Goal: Task Accomplishment & Management: Complete application form

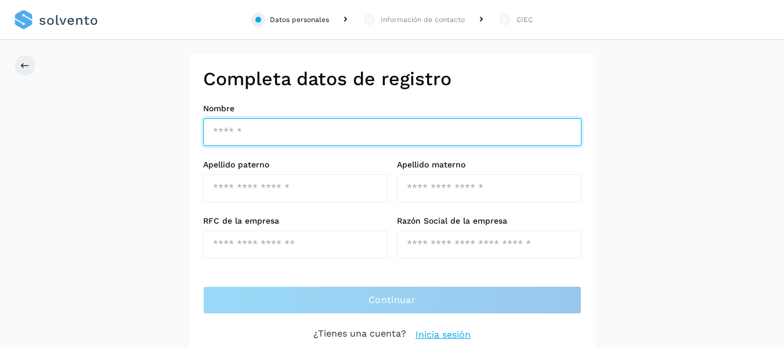
click at [249, 130] on input "text" at bounding box center [392, 132] width 378 height 28
drag, startPoint x: 382, startPoint y: 129, endPoint x: 287, endPoint y: 130, distance: 95.7
click at [287, 130] on input "**********" at bounding box center [392, 132] width 378 height 28
type input "**********"
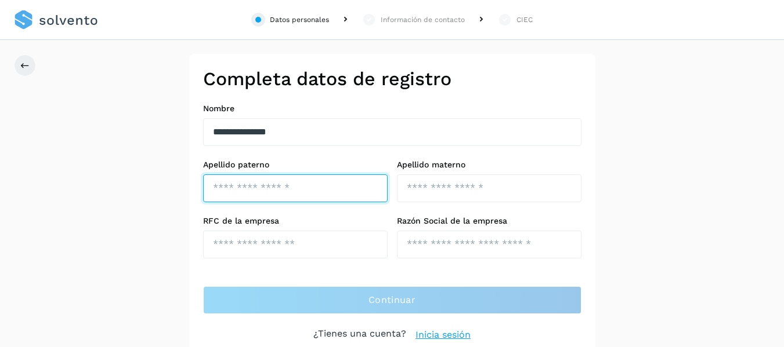
click at [269, 184] on input "text" at bounding box center [295, 189] width 184 height 28
type input "******"
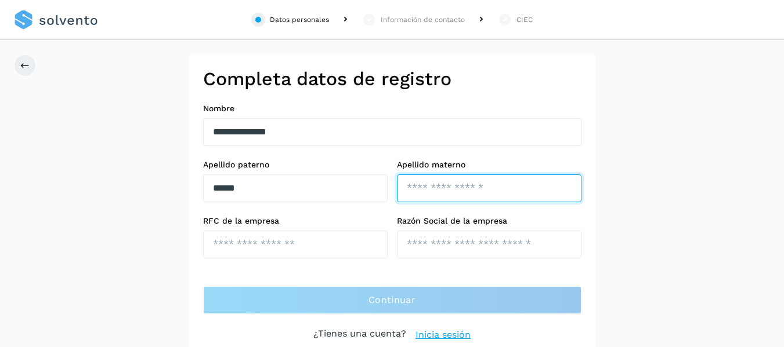
click at [418, 194] on input "text" at bounding box center [489, 189] width 184 height 28
type input "********"
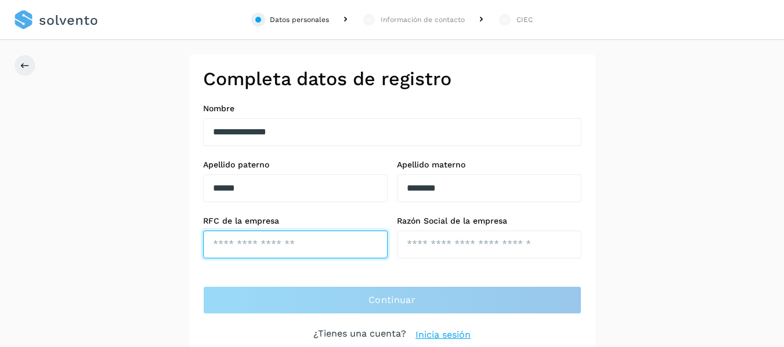
click at [249, 247] on input "text" at bounding box center [295, 245] width 184 height 28
type input "**********"
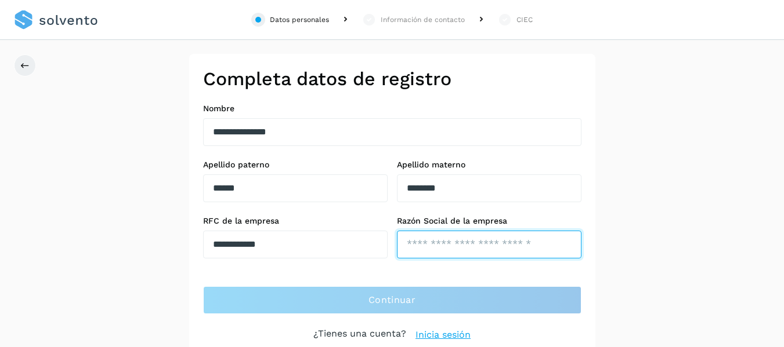
click at [454, 248] on input "text" at bounding box center [489, 245] width 184 height 28
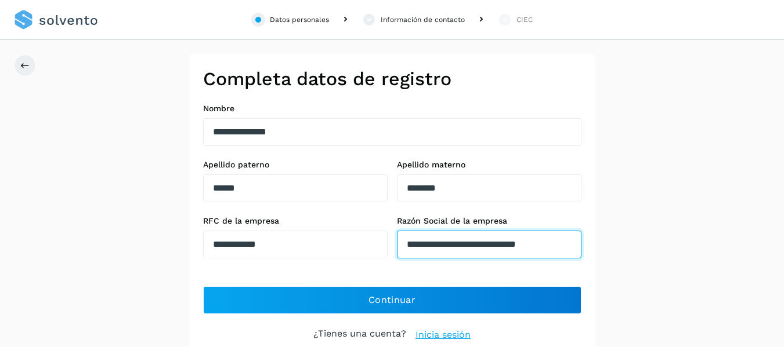
scroll to position [0, 9]
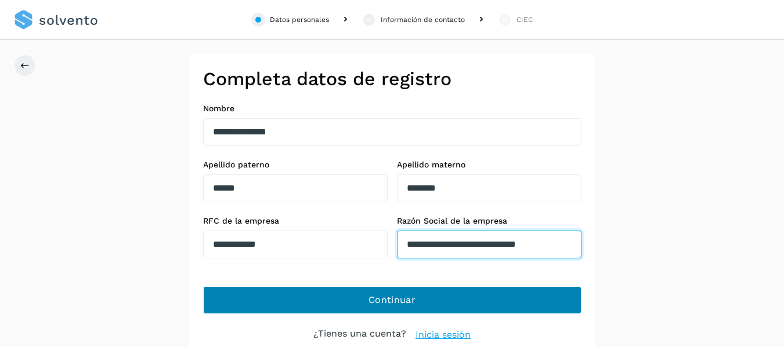
type input "**********"
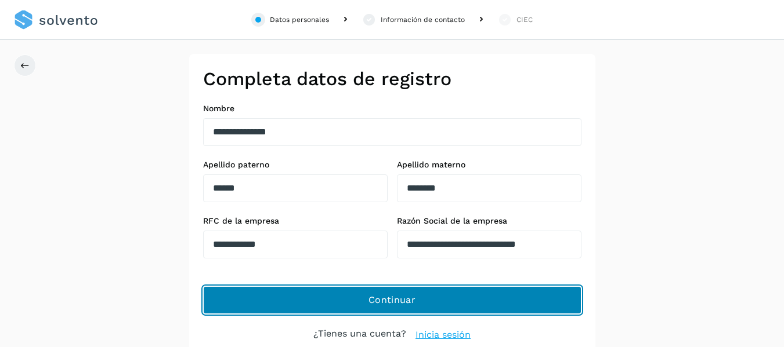
click at [364, 300] on button "Continuar" at bounding box center [392, 301] width 378 height 28
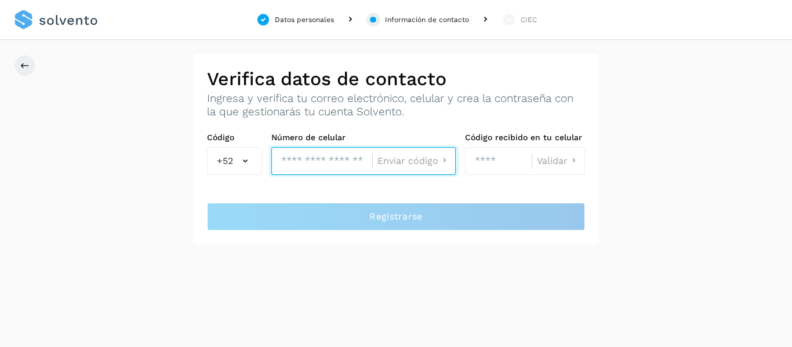
click at [296, 162] on input "tel" at bounding box center [321, 161] width 101 height 28
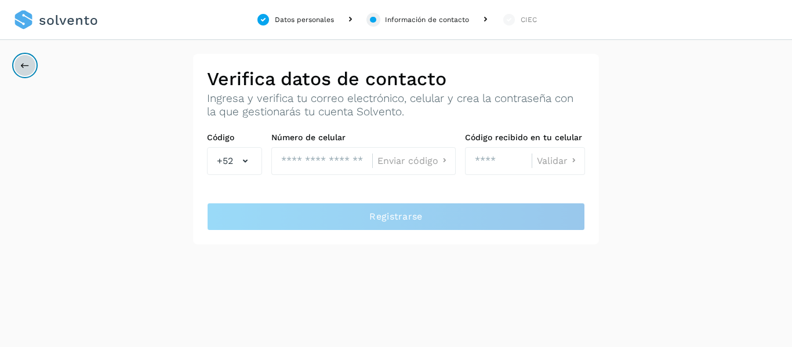
click at [22, 68] on icon at bounding box center [24, 65] width 9 height 9
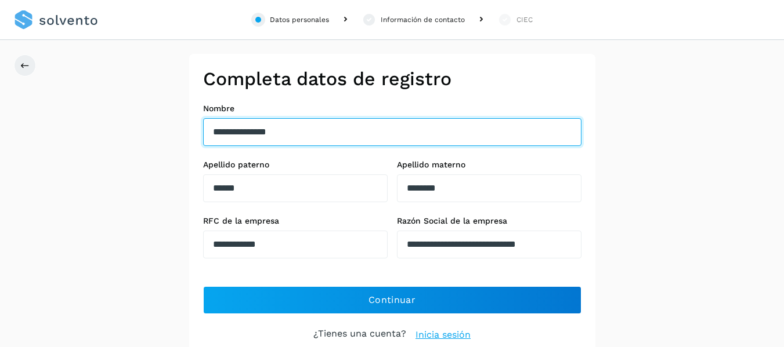
click at [338, 136] on input "**********" at bounding box center [392, 132] width 378 height 28
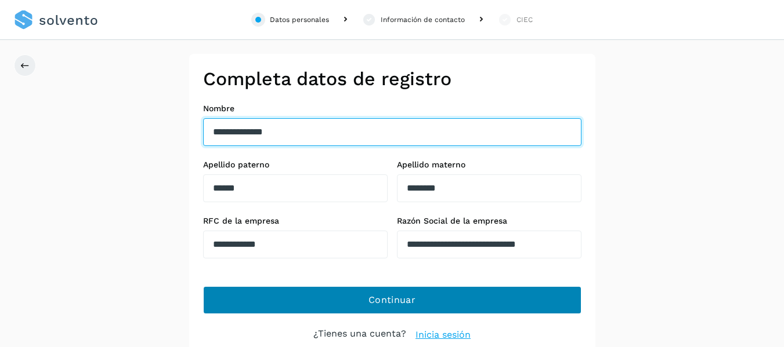
type input "**********"
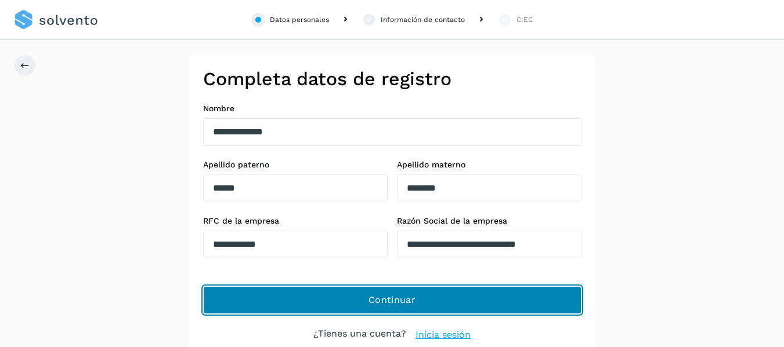
click at [390, 306] on span "Continuar" at bounding box center [391, 300] width 47 height 13
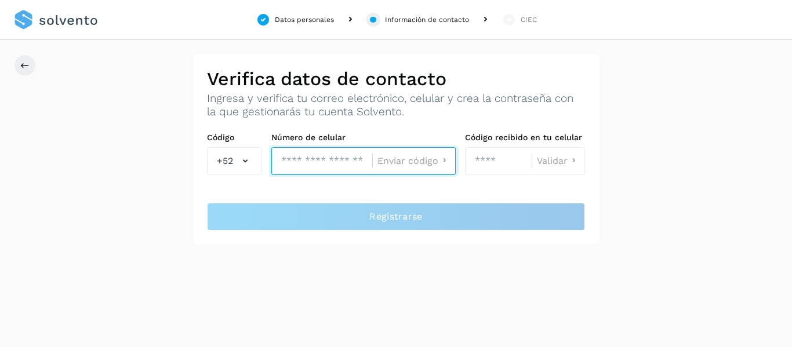
click at [322, 161] on input "tel" at bounding box center [321, 161] width 101 height 28
type input "**********"
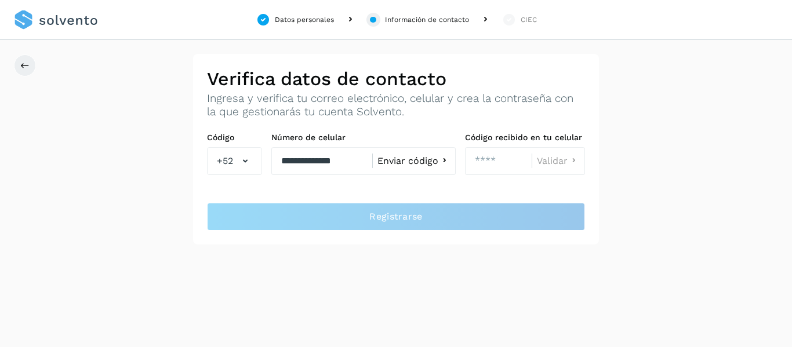
click at [418, 161] on span "Enviar código" at bounding box center [408, 161] width 61 height 9
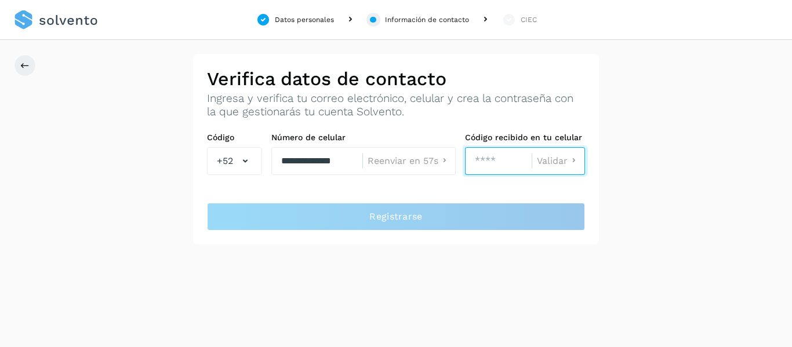
click at [488, 160] on input "number" at bounding box center [498, 161] width 67 height 28
type input "****"
click at [556, 161] on span "Validar" at bounding box center [552, 161] width 31 height 9
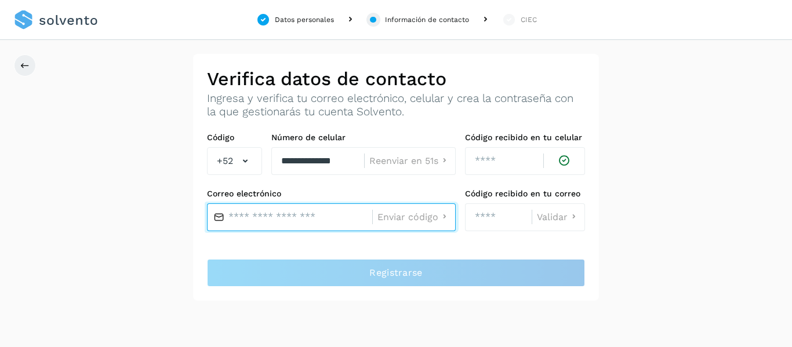
click at [256, 218] on input "text" at bounding box center [289, 218] width 165 height 28
type input "**********"
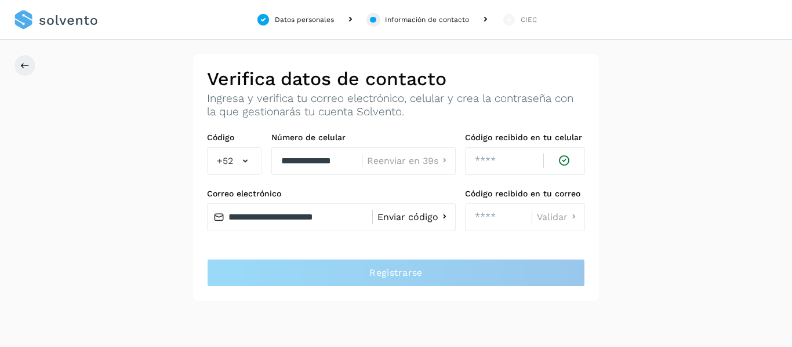
click at [403, 219] on span "Enviar código" at bounding box center [408, 217] width 61 height 9
click at [476, 220] on input "number" at bounding box center [498, 218] width 67 height 28
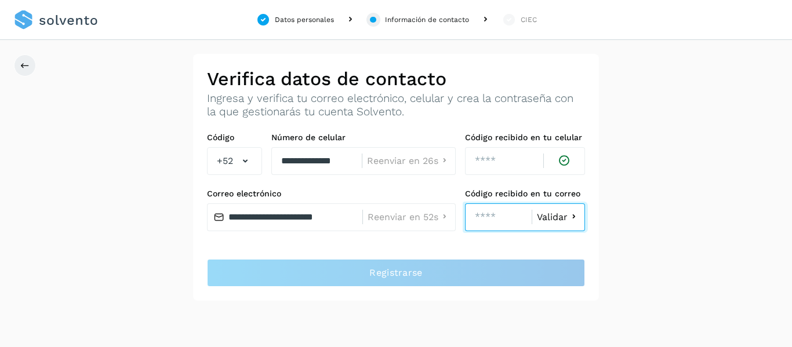
type input "****"
click at [560, 216] on span "Validar" at bounding box center [552, 217] width 31 height 9
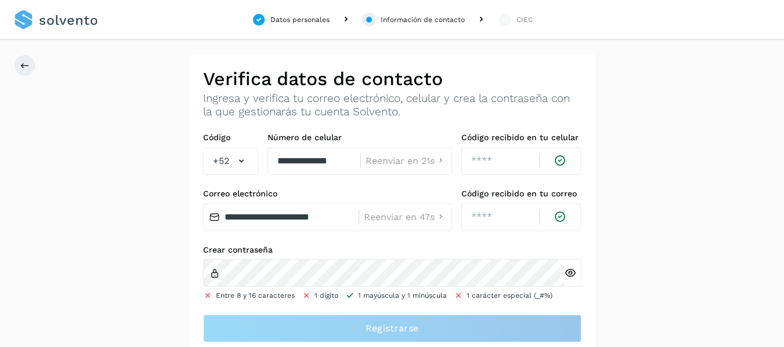
click at [566, 276] on icon at bounding box center [570, 273] width 12 height 12
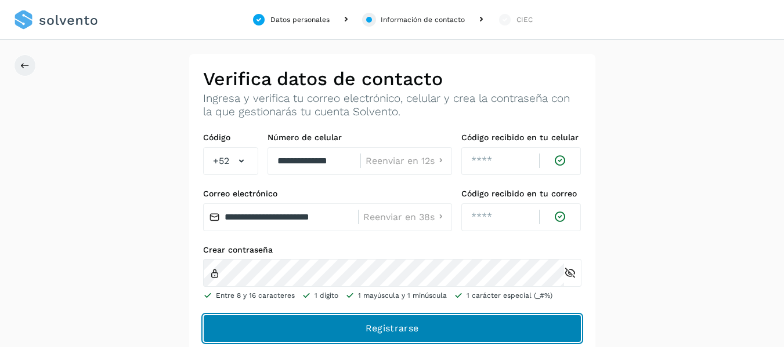
click at [412, 329] on span "Registrarse" at bounding box center [391, 328] width 53 height 13
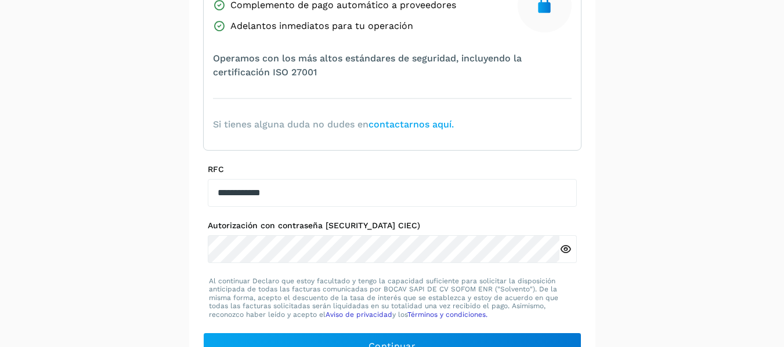
scroll to position [232, 0]
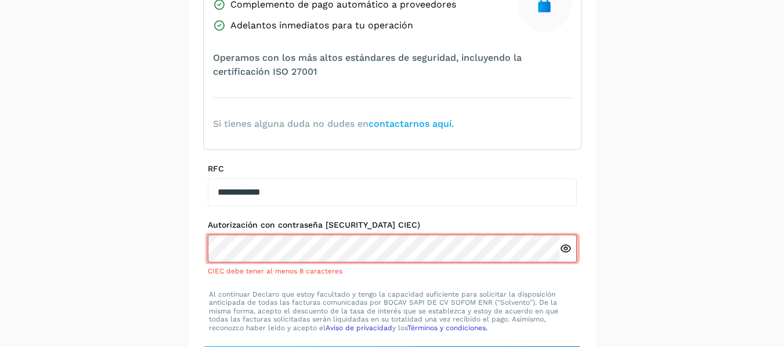
click at [567, 249] on icon at bounding box center [565, 249] width 12 height 12
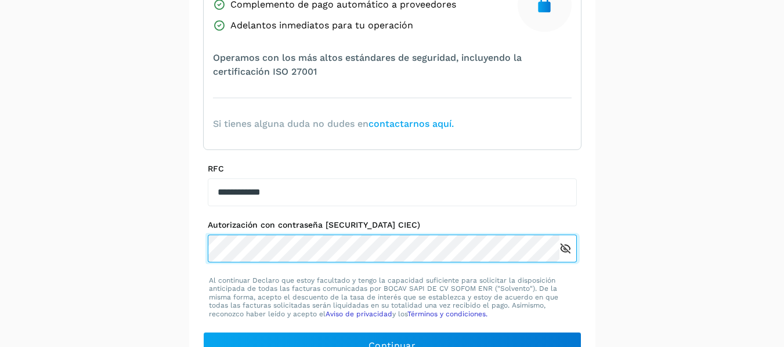
scroll to position [259, 0]
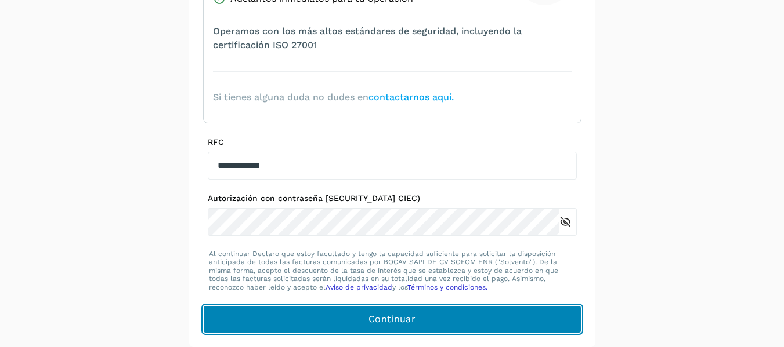
click at [385, 314] on span "Continuar" at bounding box center [391, 319] width 47 height 13
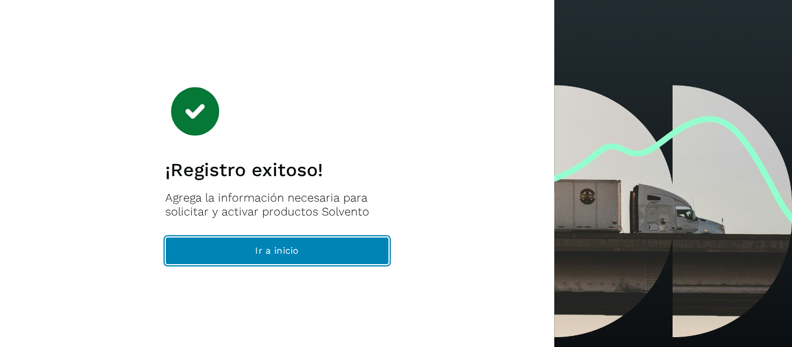
click at [257, 256] on span "Ir a inicio" at bounding box center [277, 251] width 44 height 13
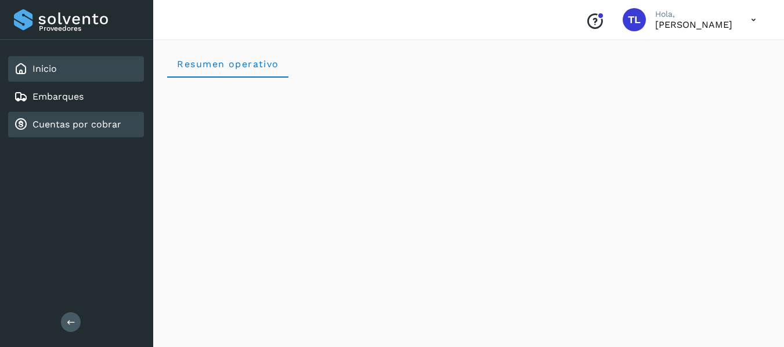
click at [60, 122] on link "Cuentas por cobrar" at bounding box center [76, 124] width 89 height 11
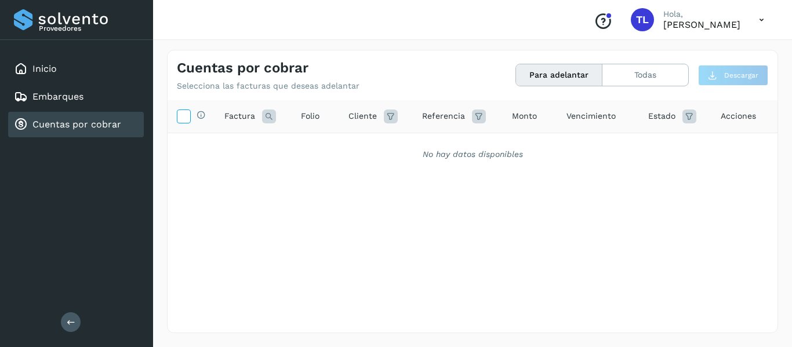
click at [184, 114] on icon at bounding box center [183, 116] width 12 height 12
click at [763, 19] on icon at bounding box center [762, 20] width 24 height 24
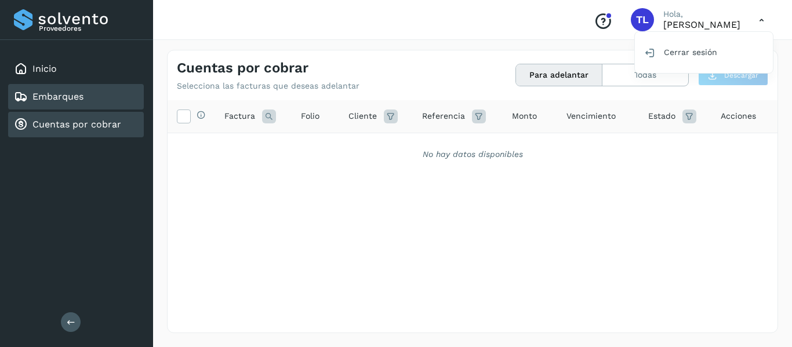
click at [55, 94] on link "Embarques" at bounding box center [57, 96] width 51 height 11
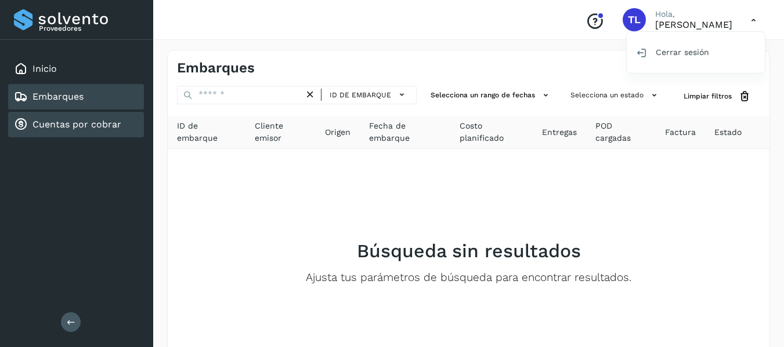
click at [63, 126] on link "Cuentas por cobrar" at bounding box center [76, 124] width 89 height 11
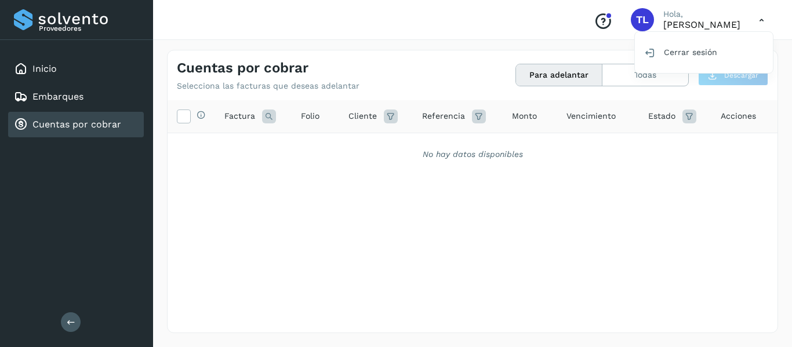
click at [552, 79] on div at bounding box center [396, 173] width 792 height 347
click at [553, 75] on button "Para adelantar" at bounding box center [559, 74] width 86 height 21
click at [552, 74] on button "Para adelantar" at bounding box center [559, 74] width 86 height 21
click at [759, 20] on icon at bounding box center [762, 20] width 24 height 24
click at [546, 19] on div at bounding box center [396, 173] width 792 height 347
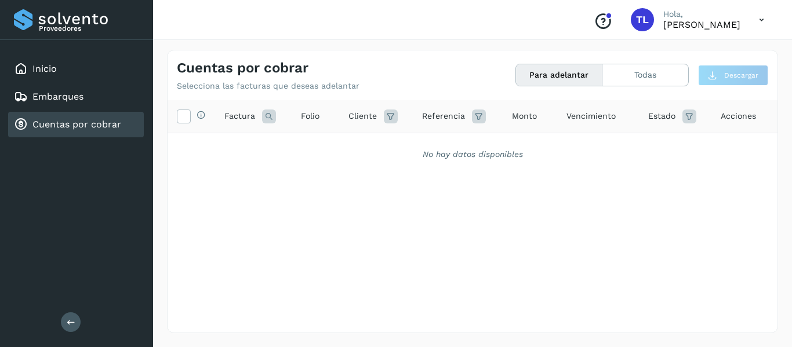
click at [606, 18] on div at bounding box center [609, 15] width 7 height 7
click at [68, 329] on button at bounding box center [71, 323] width 20 height 20
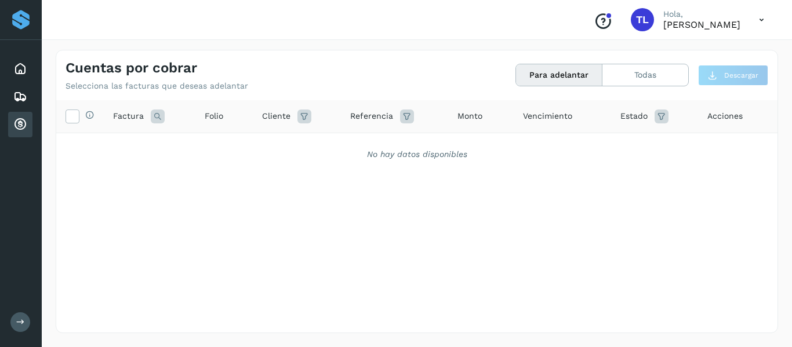
click at [22, 322] on icon at bounding box center [20, 322] width 9 height 9
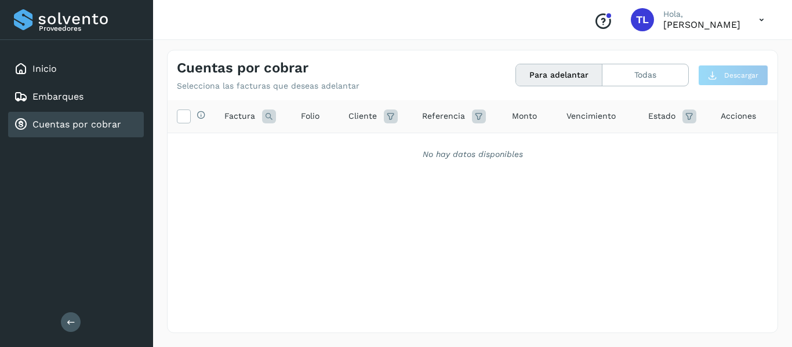
click at [764, 21] on icon at bounding box center [762, 20] width 24 height 24
click at [666, 53] on div "Cerrar sesión" at bounding box center [704, 52] width 138 height 22
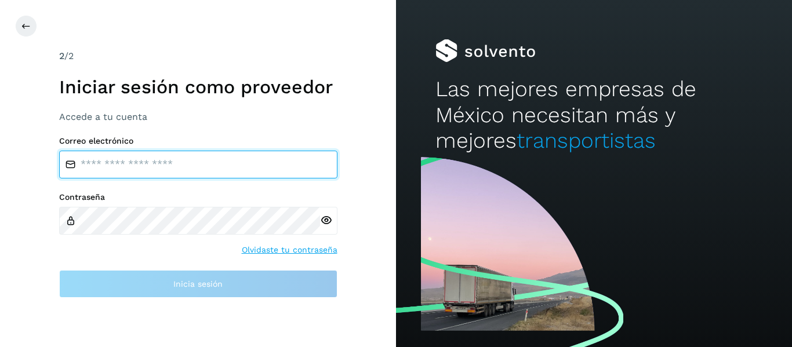
click at [114, 167] on input "email" at bounding box center [198, 165] width 278 height 28
type input "**********"
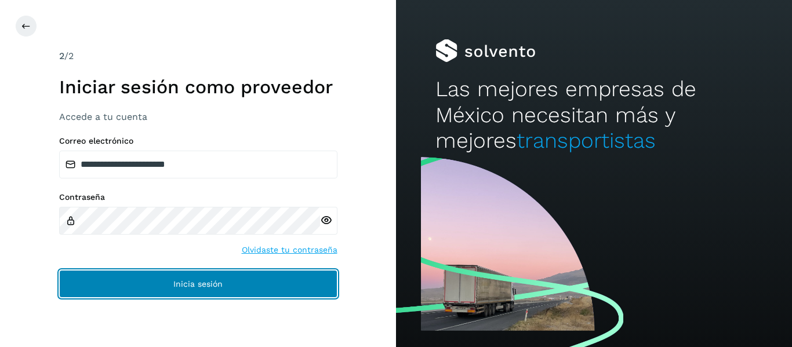
click at [133, 276] on button "Inicia sesión" at bounding box center [198, 284] width 278 height 28
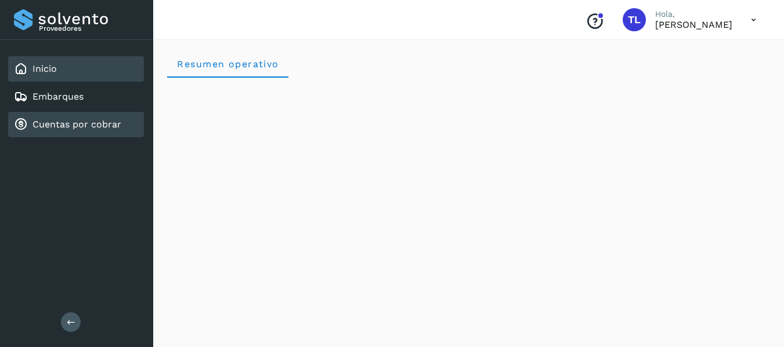
click at [62, 124] on link "Cuentas por cobrar" at bounding box center [76, 124] width 89 height 11
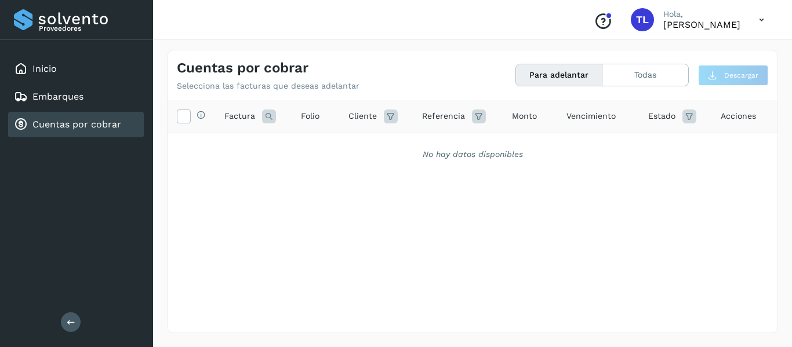
click at [763, 20] on icon at bounding box center [762, 20] width 24 height 24
click at [702, 52] on div "Cerrar sesión" at bounding box center [704, 52] width 138 height 22
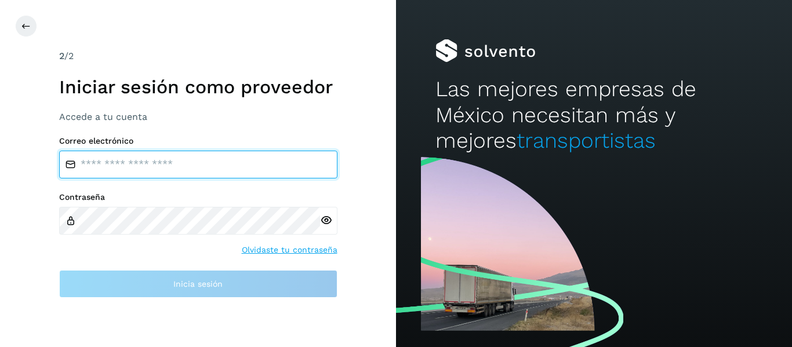
click at [146, 178] on input "email" at bounding box center [198, 165] width 278 height 28
type input "**********"
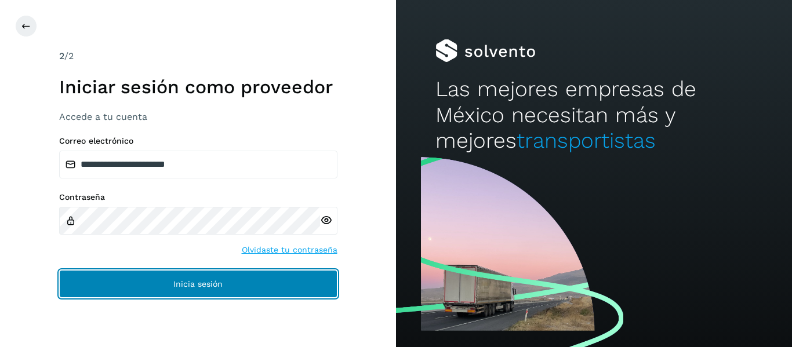
click at [181, 289] on button "Inicia sesión" at bounding box center [198, 284] width 278 height 28
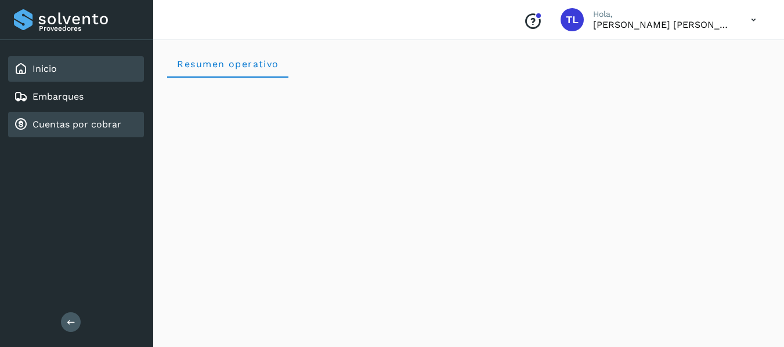
click at [77, 124] on link "Cuentas por cobrar" at bounding box center [76, 124] width 89 height 11
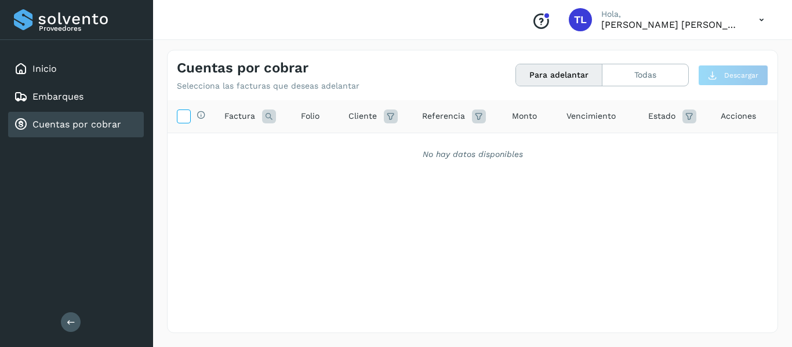
click at [180, 118] on icon at bounding box center [183, 116] width 12 height 12
click at [239, 117] on span "Factura" at bounding box center [239, 116] width 31 height 12
click at [236, 114] on span "Factura" at bounding box center [239, 116] width 31 height 12
click at [561, 80] on button "Para adelantar" at bounding box center [559, 74] width 86 height 21
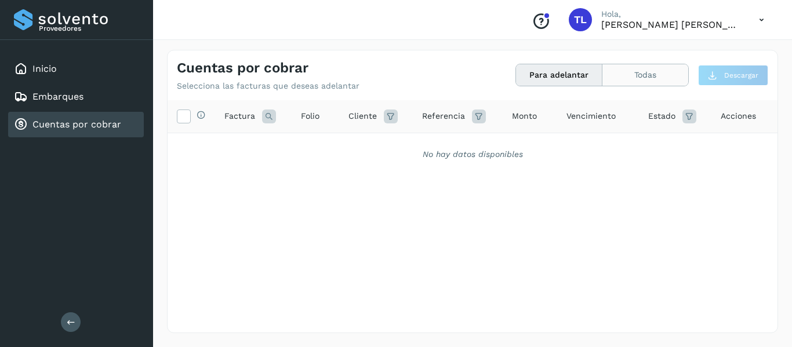
click at [627, 77] on button "Todas" at bounding box center [646, 74] width 86 height 21
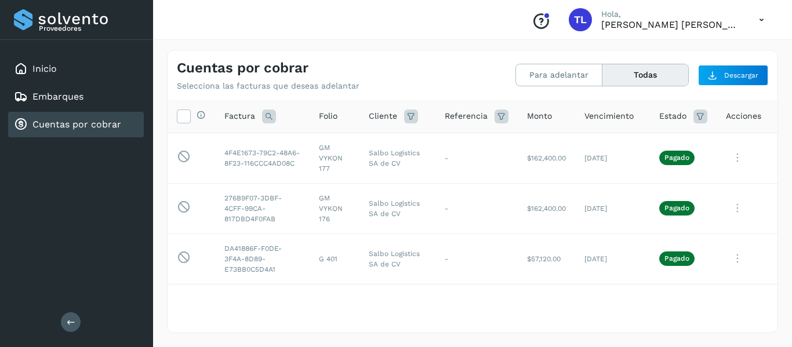
click at [694, 118] on icon at bounding box center [701, 117] width 14 height 14
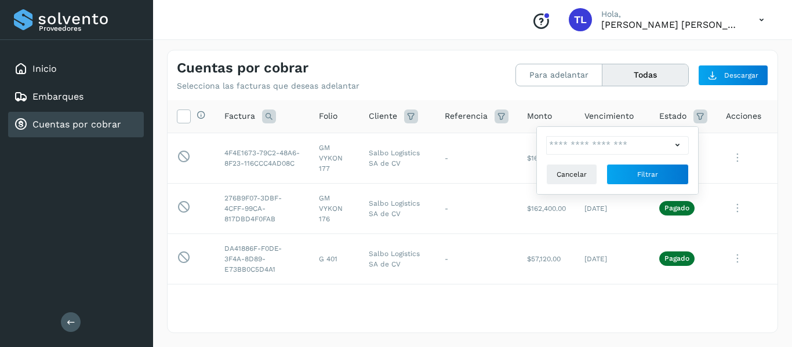
click at [678, 147] on icon at bounding box center [678, 145] width 12 height 12
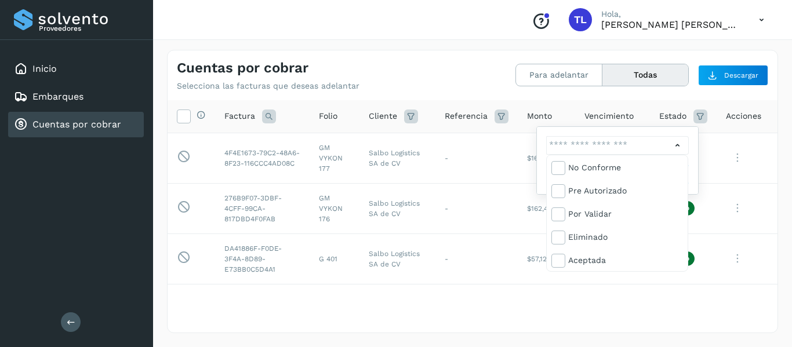
scroll to position [70, 0]
click at [563, 189] on icon at bounding box center [558, 190] width 12 height 12
type input "**********"
click at [655, 305] on div at bounding box center [396, 173] width 792 height 347
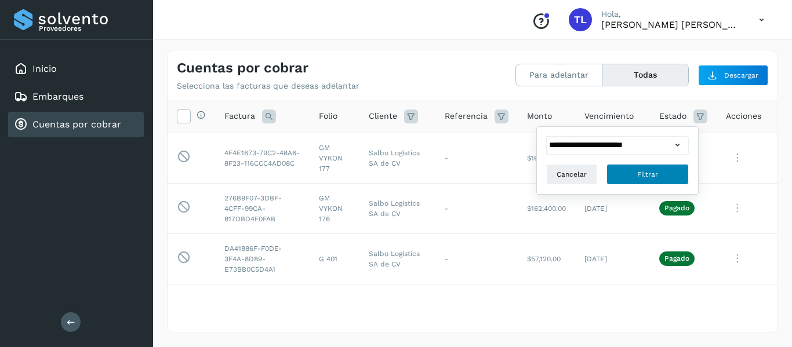
click at [636, 173] on button "Filtrar" at bounding box center [648, 174] width 82 height 21
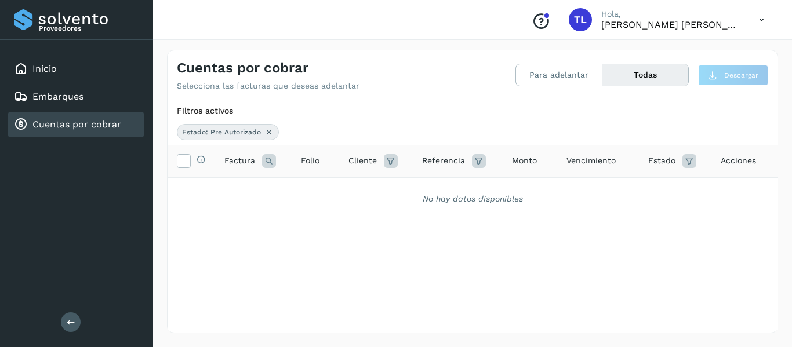
click at [683, 160] on icon at bounding box center [690, 161] width 14 height 14
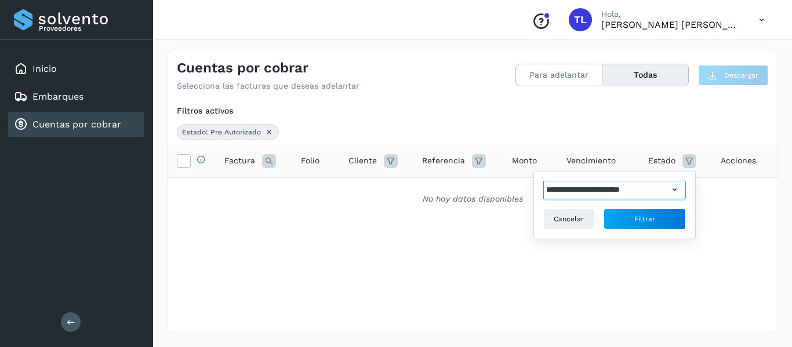
click at [667, 190] on input "**********" at bounding box center [605, 190] width 125 height 19
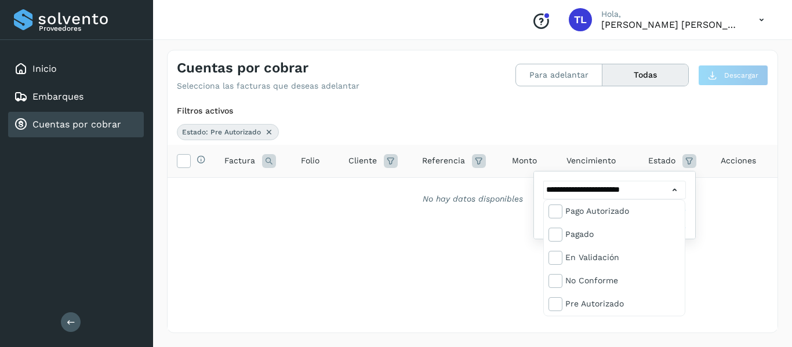
click at [548, 81] on div at bounding box center [396, 173] width 792 height 347
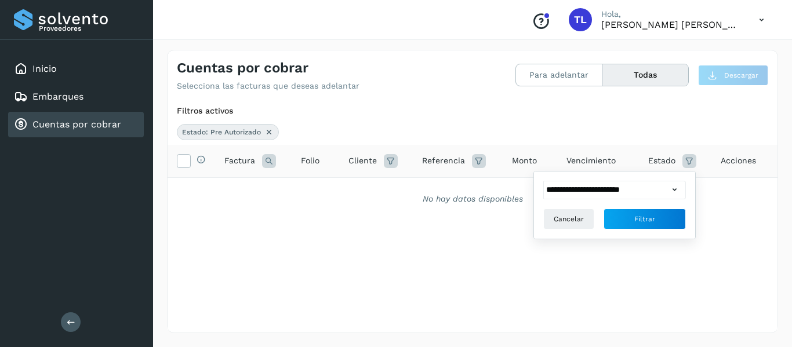
click at [549, 81] on button "Para adelantar" at bounding box center [559, 74] width 86 height 21
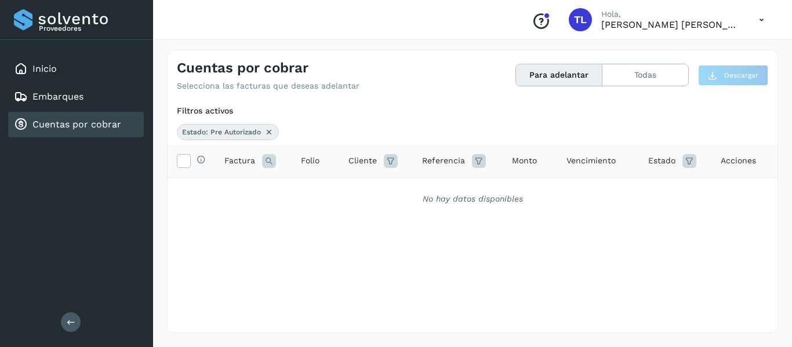
click at [549, 81] on button "Para adelantar" at bounding box center [559, 74] width 86 height 21
click at [640, 75] on button "Todas" at bounding box center [646, 74] width 86 height 21
click at [684, 162] on icon at bounding box center [690, 161] width 14 height 14
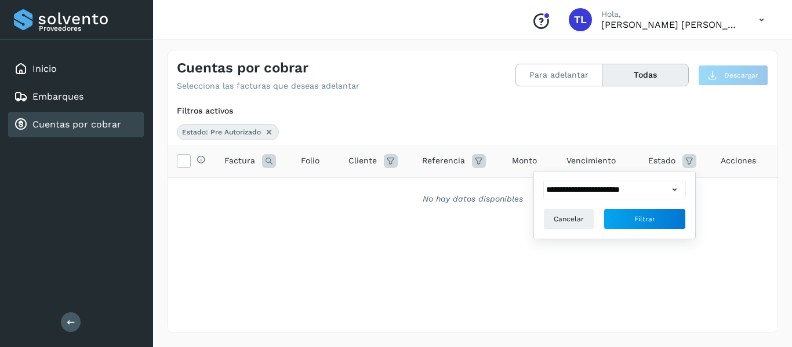
click at [676, 184] on icon at bounding box center [675, 190] width 12 height 12
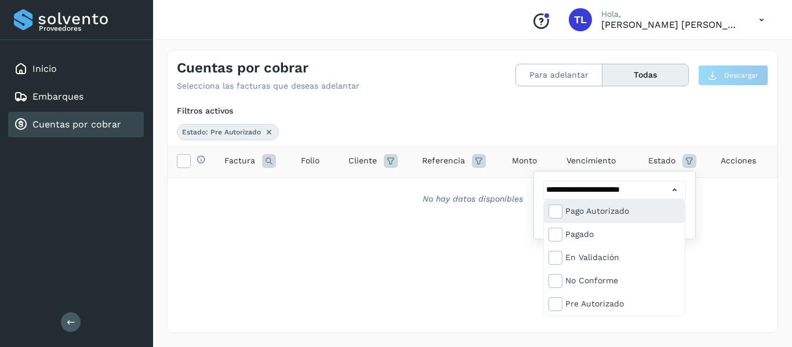
click at [623, 213] on div "Pago Autorizado" at bounding box center [623, 211] width 115 height 13
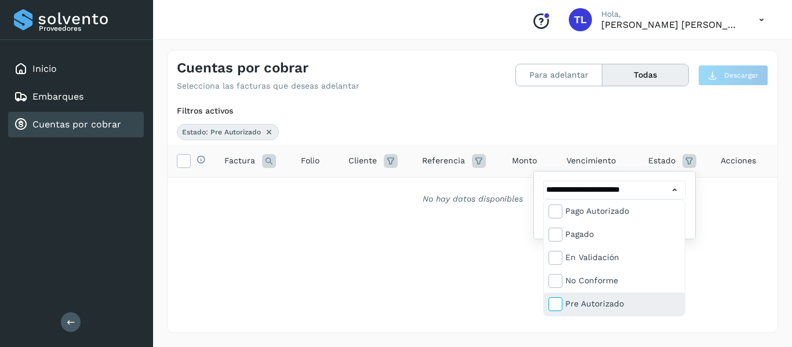
click at [557, 302] on icon at bounding box center [555, 304] width 12 height 12
type input "**********"
click at [702, 263] on div at bounding box center [396, 173] width 792 height 347
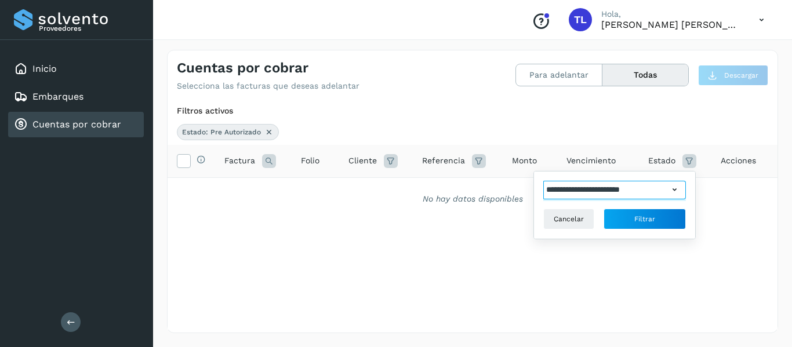
click at [659, 187] on input "**********" at bounding box center [605, 190] width 125 height 19
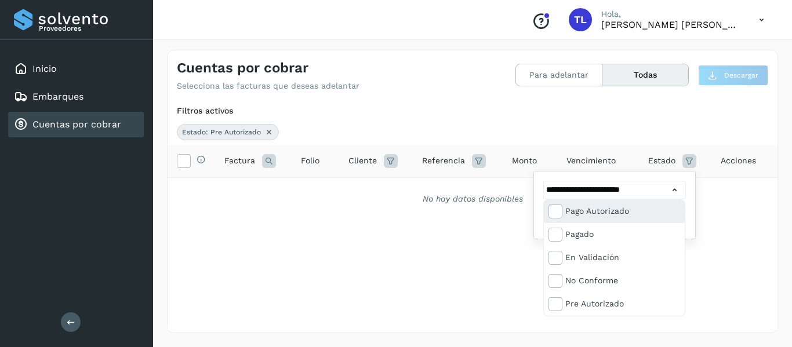
click at [583, 214] on div "Pago Autorizado" at bounding box center [623, 211] width 115 height 13
click at [584, 214] on div "Pago Autorizado" at bounding box center [623, 211] width 115 height 13
type input "**********"
click at [491, 241] on div at bounding box center [396, 173] width 792 height 347
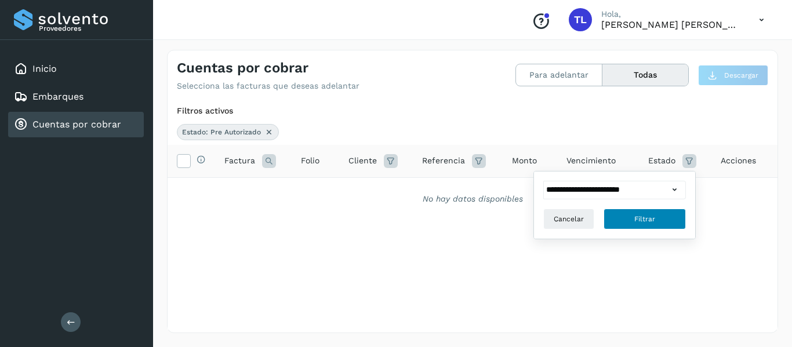
click at [644, 215] on span "Filtrar" at bounding box center [645, 219] width 21 height 10
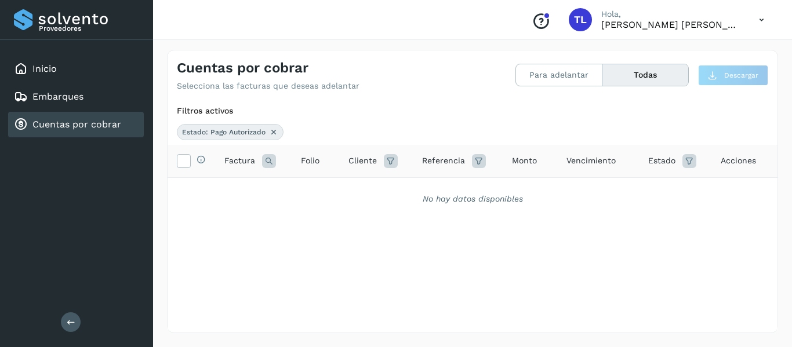
click at [273, 134] on icon at bounding box center [273, 132] width 9 height 9
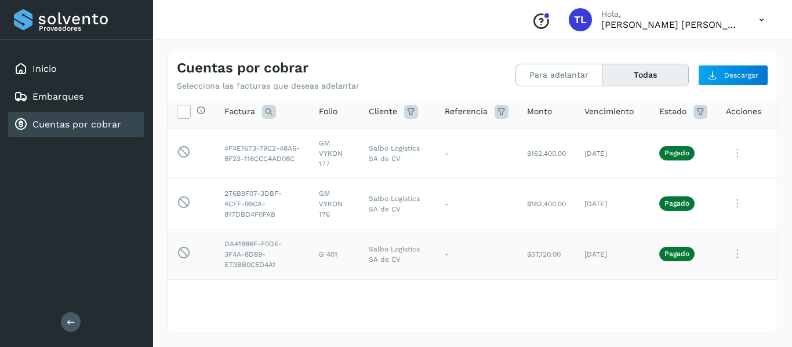
scroll to position [0, 0]
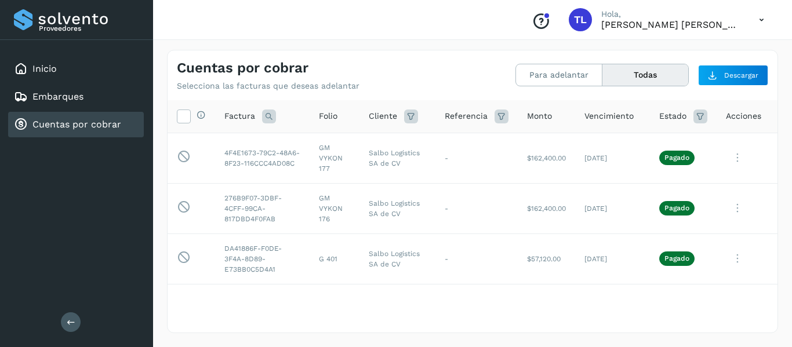
click at [694, 115] on icon at bounding box center [701, 117] width 14 height 14
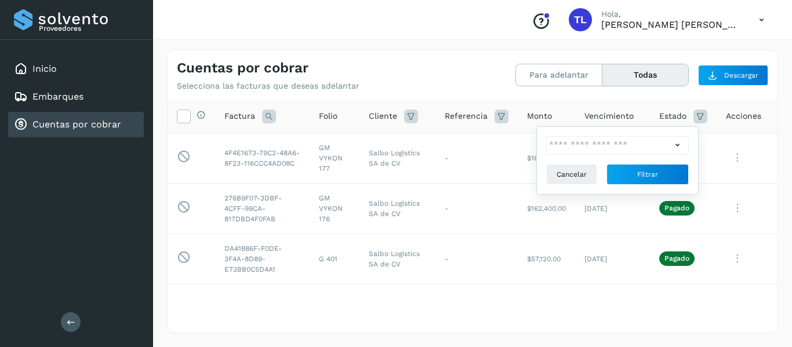
click at [676, 148] on icon at bounding box center [678, 145] width 12 height 12
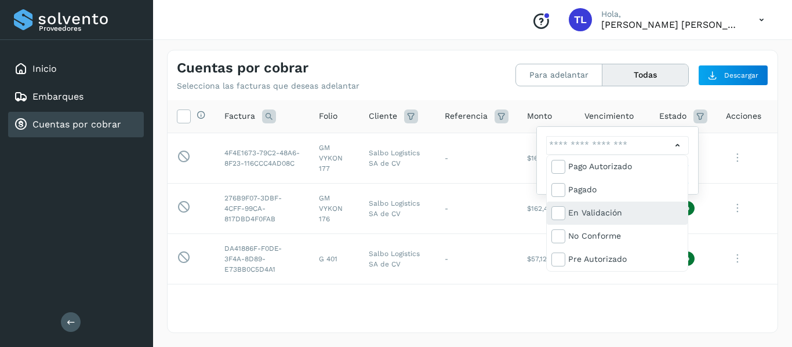
click at [597, 209] on div "En validación" at bounding box center [625, 212] width 115 height 13
type input "**********"
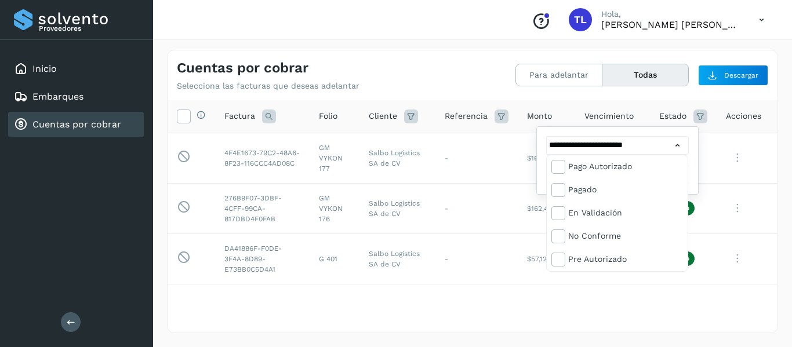
click at [561, 339] on div at bounding box center [396, 173] width 792 height 347
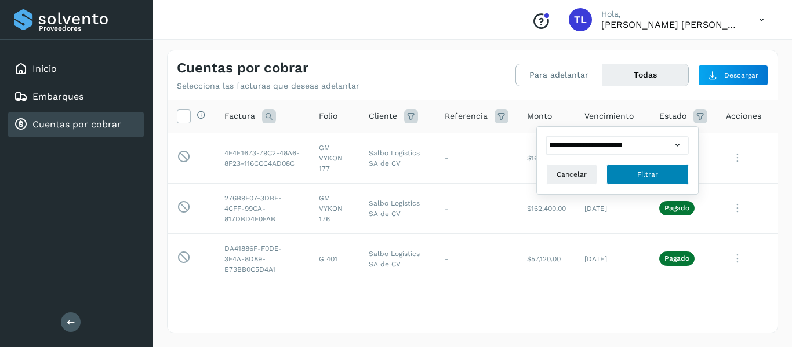
click at [642, 170] on span "Filtrar" at bounding box center [647, 174] width 21 height 10
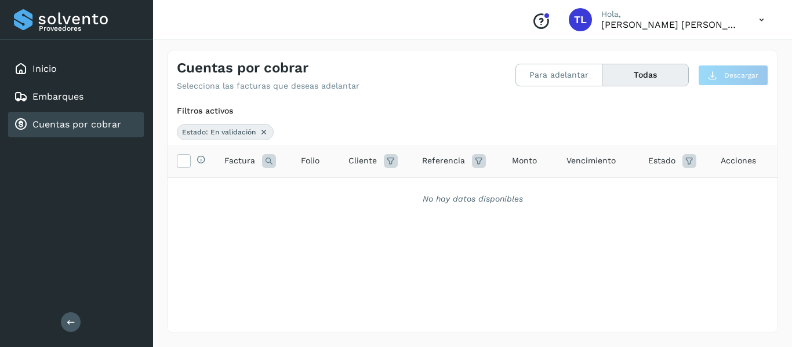
click at [691, 163] on icon at bounding box center [690, 161] width 14 height 14
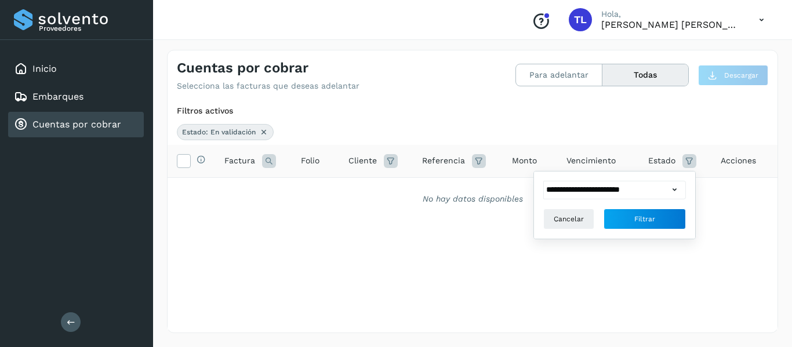
click at [658, 201] on div "**********" at bounding box center [614, 205] width 143 height 49
click at [665, 192] on input "**********" at bounding box center [605, 190] width 125 height 19
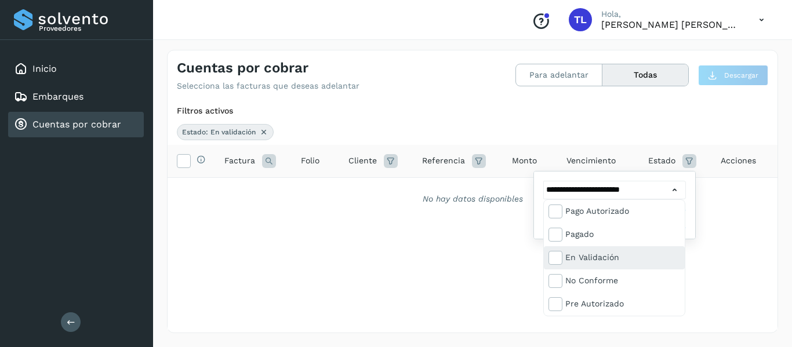
click at [576, 255] on div "En validación" at bounding box center [623, 257] width 115 height 13
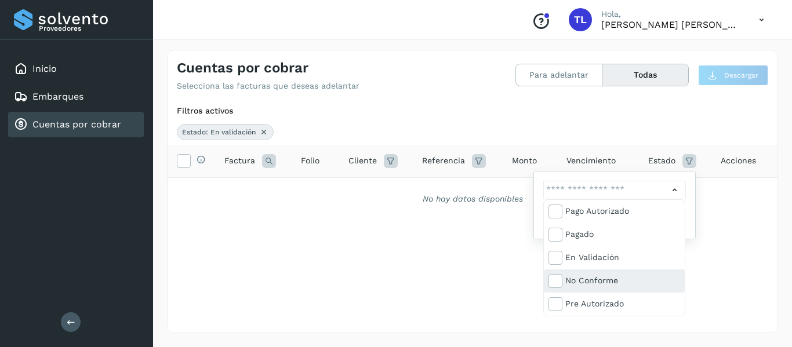
scroll to position [58, 0]
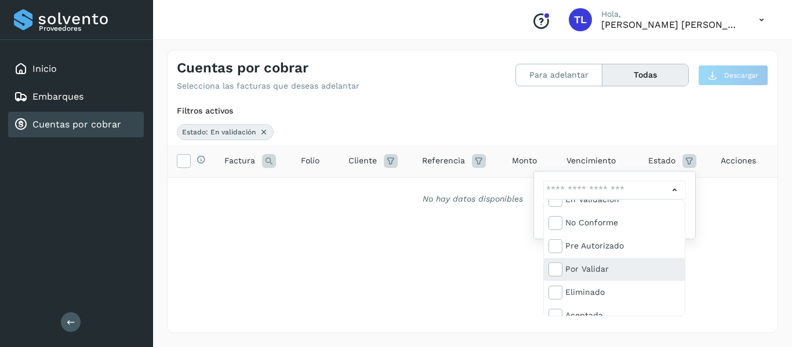
click at [599, 271] on div "Por validar" at bounding box center [623, 269] width 115 height 13
type input "**********"
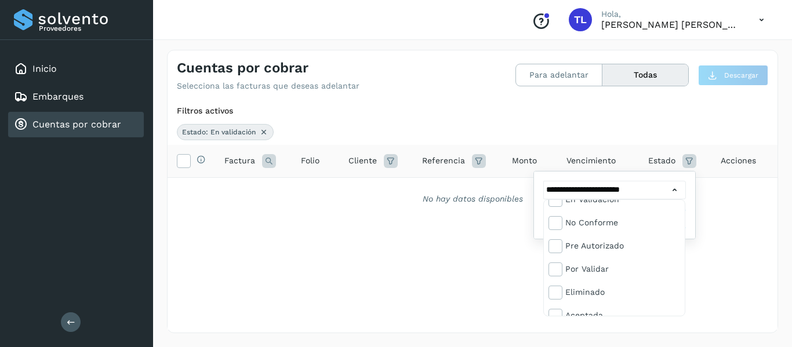
click at [513, 282] on div at bounding box center [396, 173] width 792 height 347
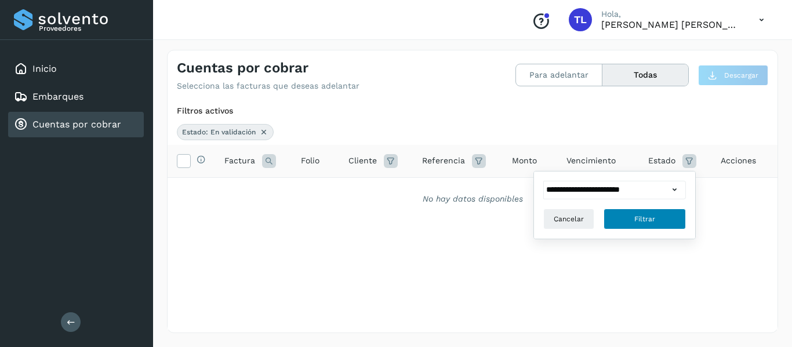
click at [633, 216] on button "Filtrar" at bounding box center [645, 219] width 82 height 21
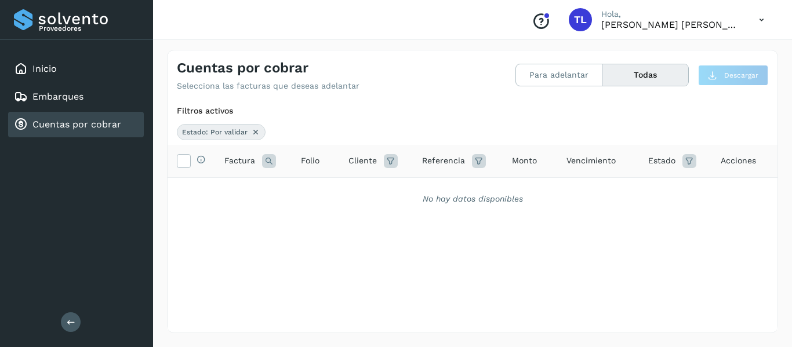
click at [691, 163] on icon at bounding box center [690, 161] width 14 height 14
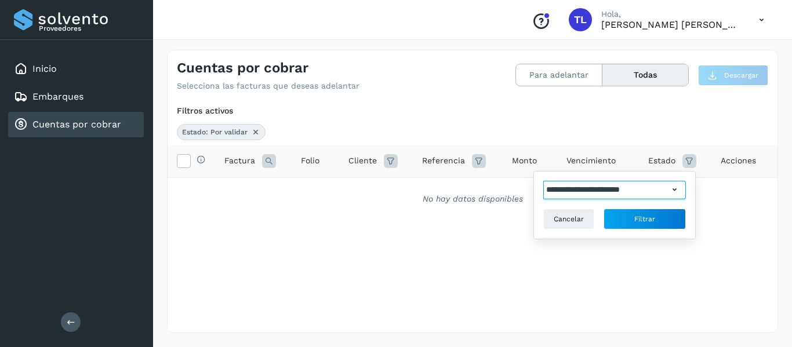
click at [652, 190] on input "**********" at bounding box center [605, 190] width 125 height 19
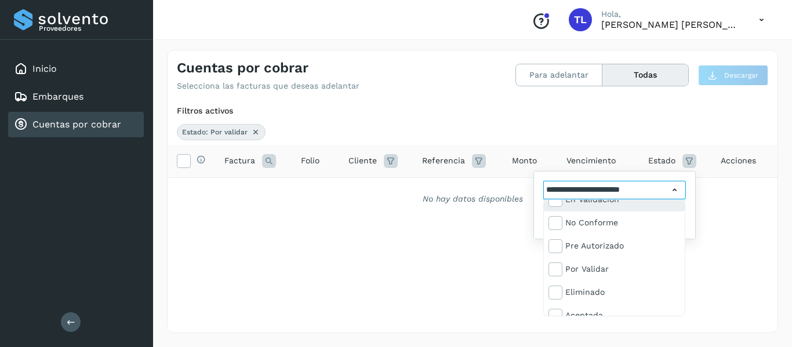
scroll to position [70, 0]
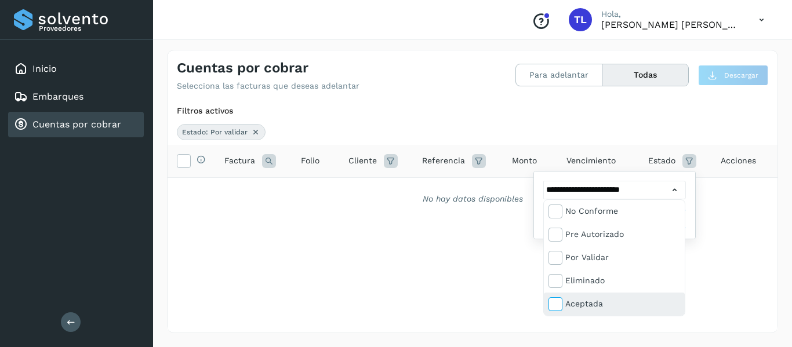
click at [559, 308] on icon at bounding box center [555, 304] width 12 height 12
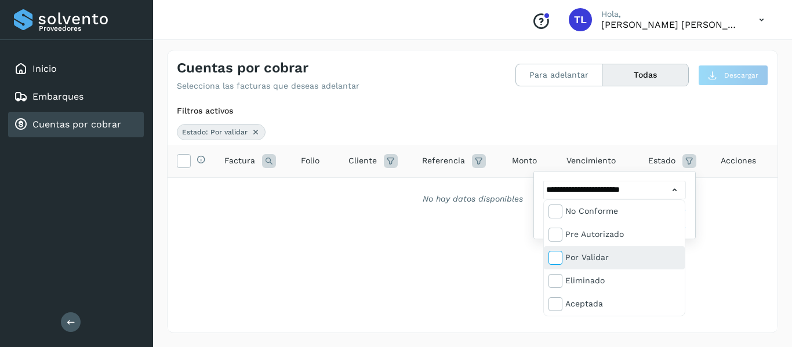
click at [558, 258] on icon at bounding box center [555, 258] width 12 height 12
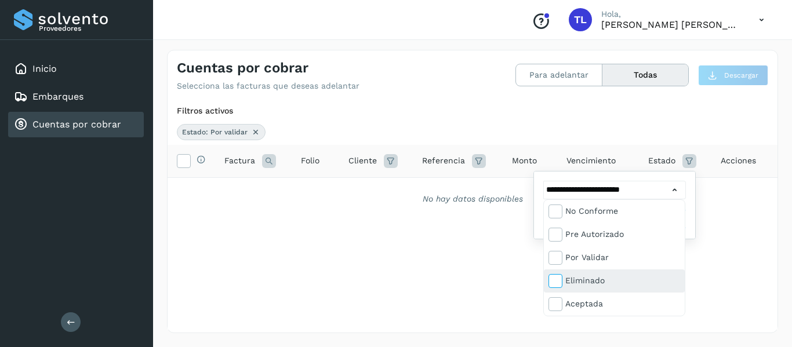
click at [556, 283] on icon at bounding box center [555, 281] width 12 height 12
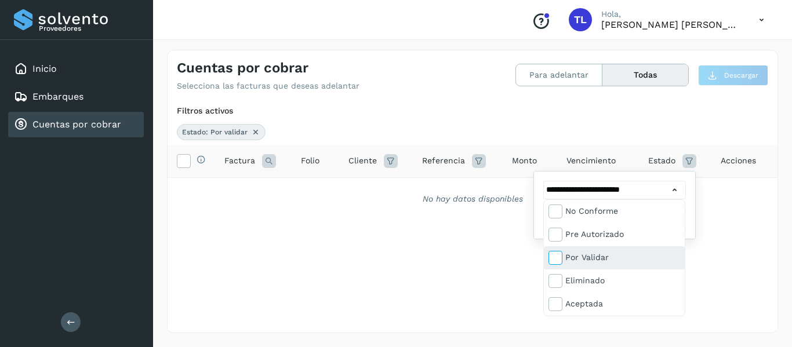
click at [559, 257] on icon at bounding box center [555, 258] width 12 height 12
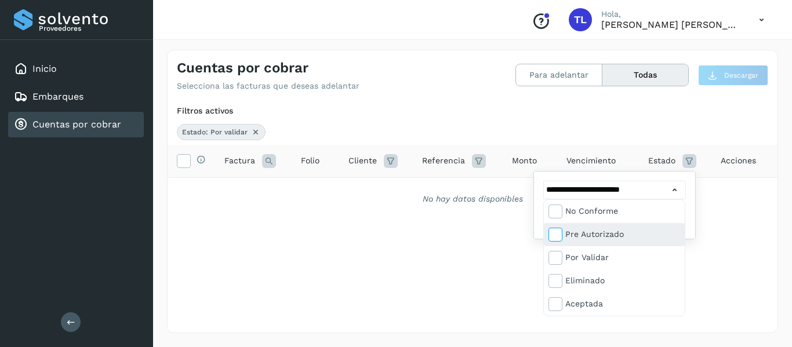
click at [558, 233] on icon at bounding box center [555, 235] width 12 height 12
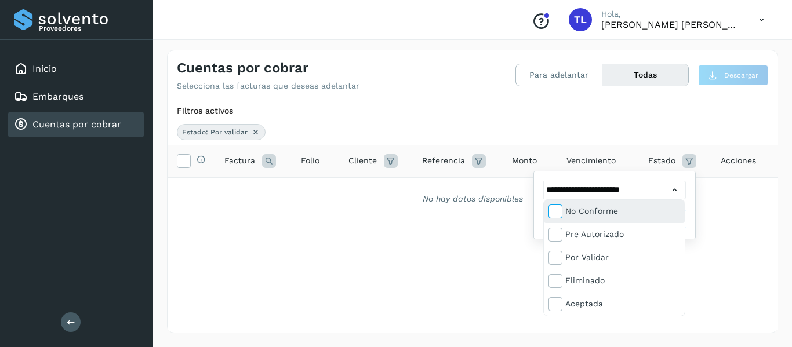
click at [557, 212] on icon at bounding box center [555, 211] width 12 height 12
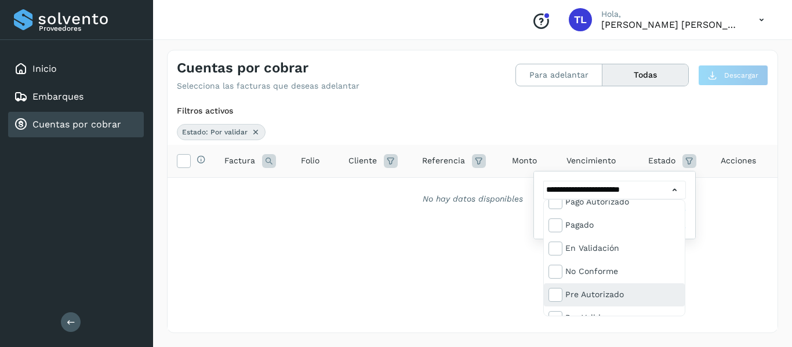
scroll to position [0, 0]
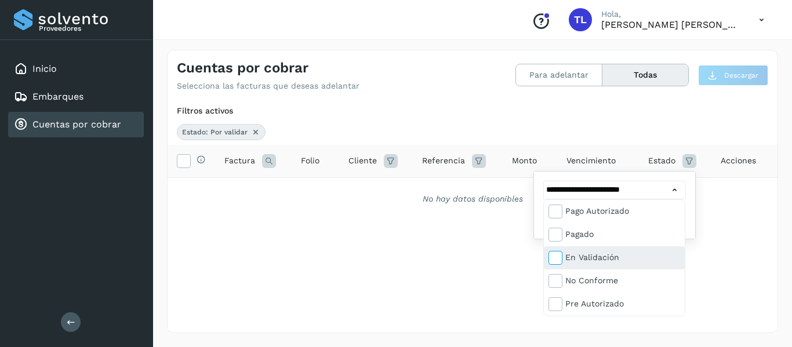
click at [555, 258] on icon at bounding box center [555, 258] width 12 height 12
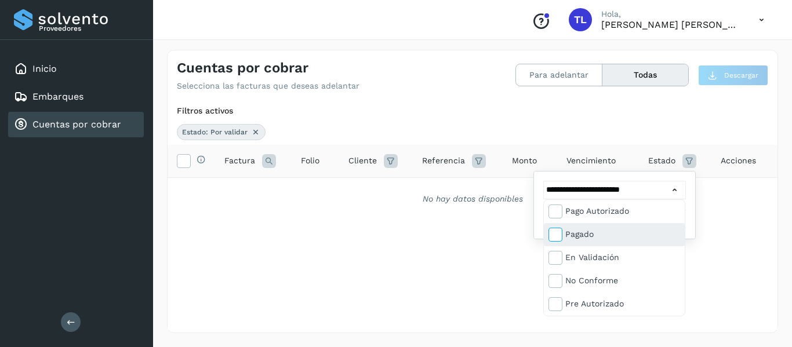
click at [550, 231] on icon at bounding box center [555, 235] width 12 height 12
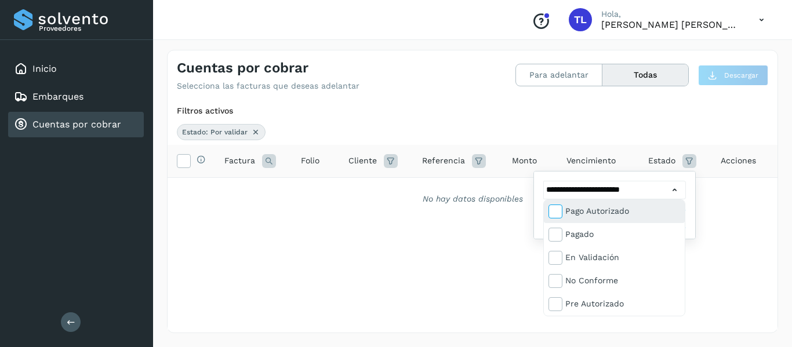
click at [556, 213] on icon at bounding box center [555, 211] width 12 height 12
type input "**********"
click at [717, 253] on div at bounding box center [396, 173] width 792 height 347
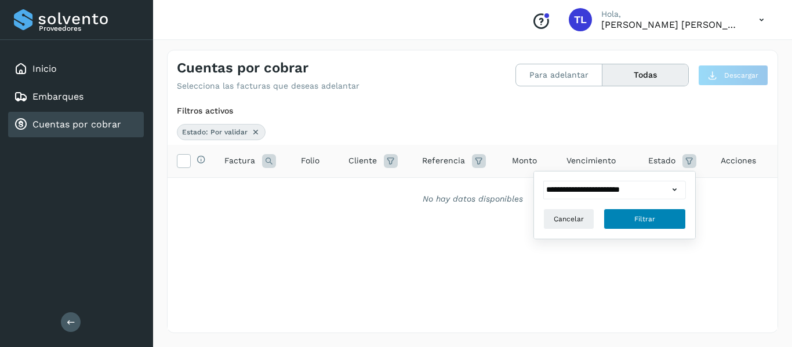
click at [653, 219] on span "Filtrar" at bounding box center [645, 219] width 21 height 10
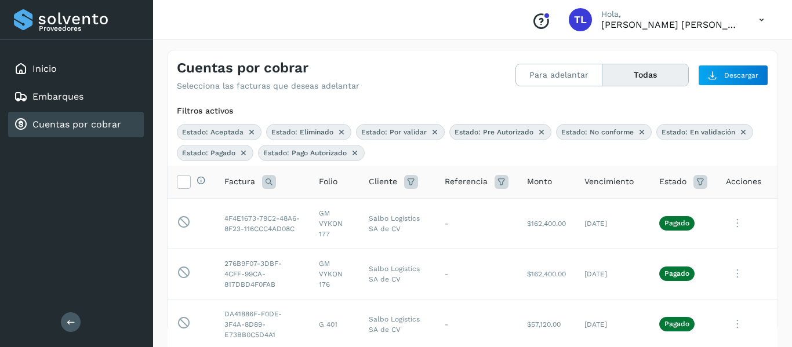
click at [320, 182] on span "Folio" at bounding box center [328, 182] width 19 height 12
click at [404, 186] on icon at bounding box center [411, 182] width 14 height 14
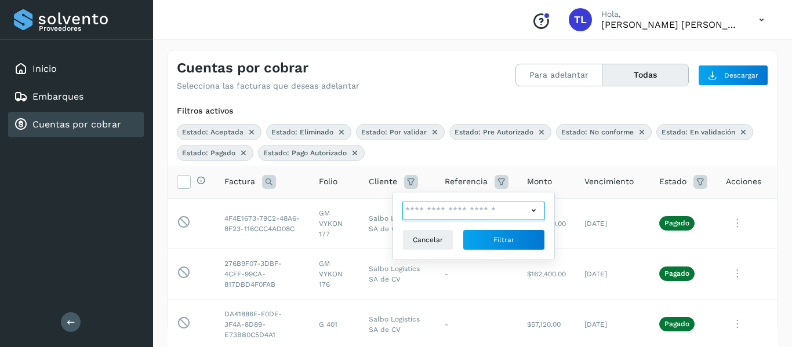
click at [450, 213] on input "text" at bounding box center [465, 211] width 125 height 19
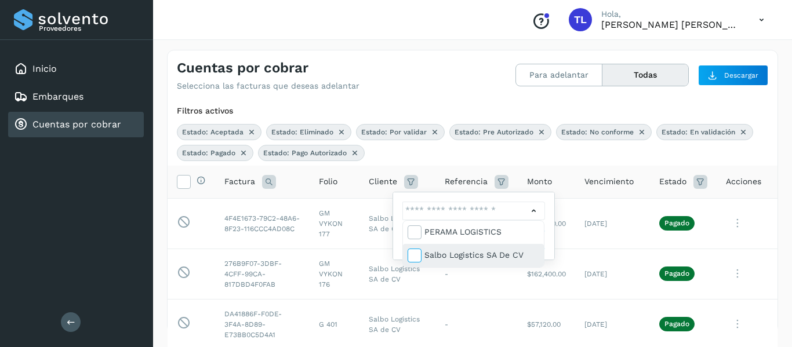
click at [418, 253] on icon at bounding box center [414, 255] width 12 height 12
type input "**********"
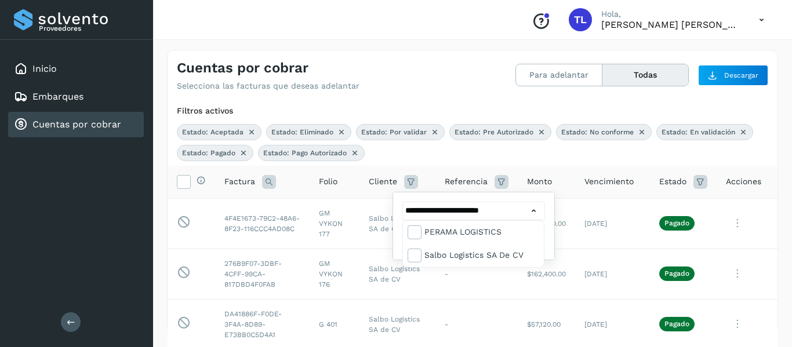
click at [161, 249] on div at bounding box center [396, 173] width 792 height 347
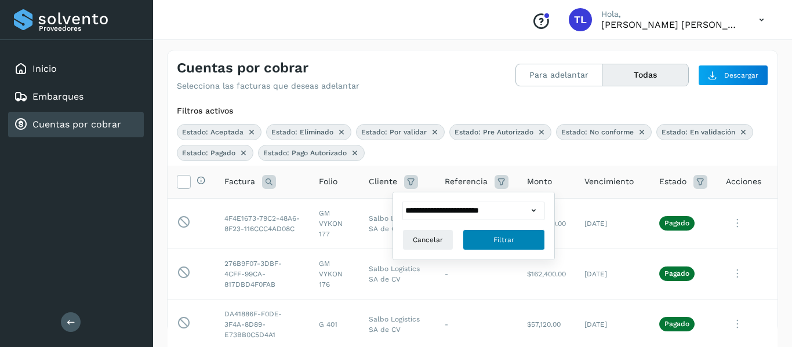
click at [508, 241] on span "Filtrar" at bounding box center [504, 240] width 21 height 10
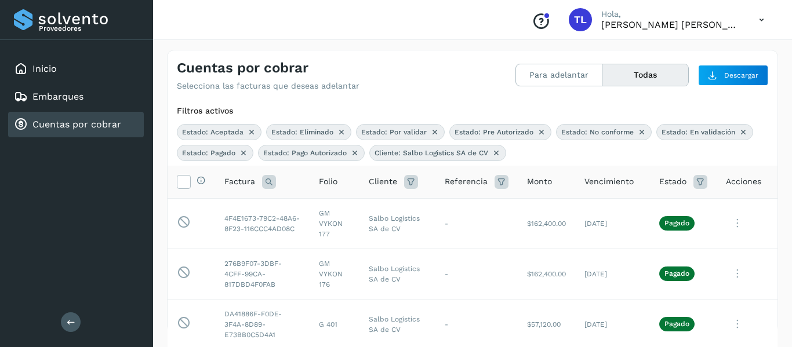
click at [270, 184] on icon at bounding box center [269, 182] width 14 height 14
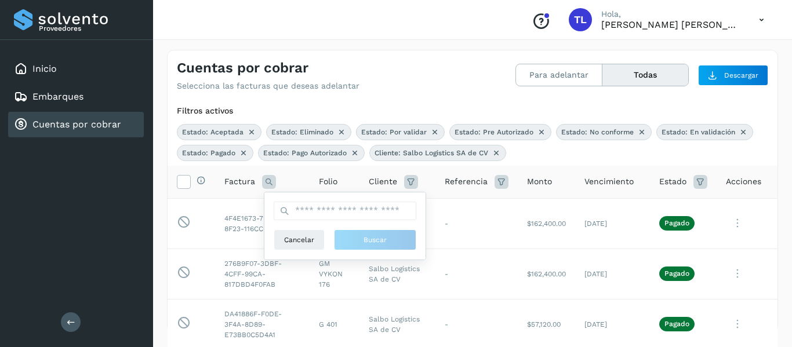
click at [495, 186] on icon at bounding box center [502, 182] width 14 height 14
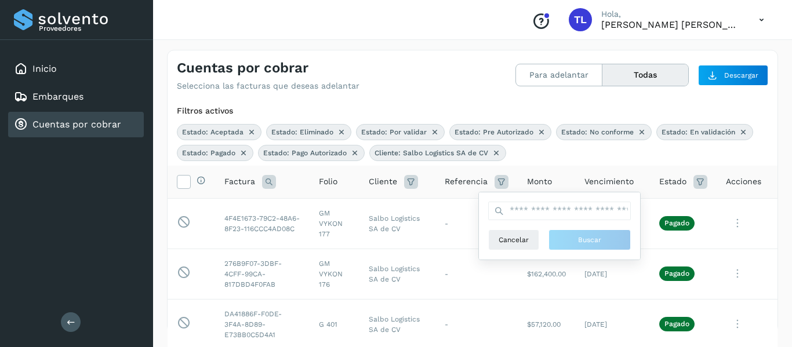
click at [579, 154] on div "Estado: Aceptada Estado: Eliminado Estado: Por validar Estado: Pre Autorizado E…" at bounding box center [473, 142] width 592 height 37
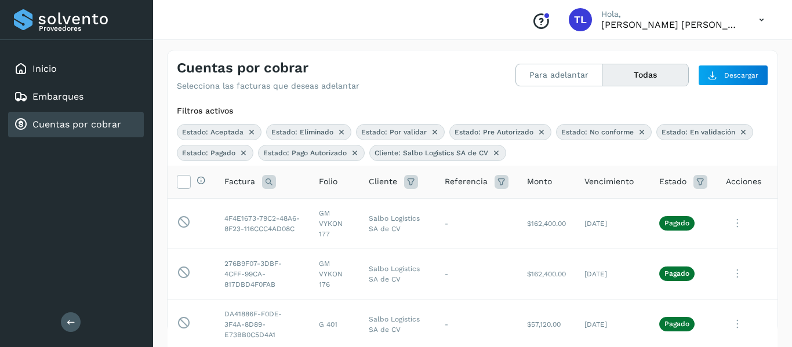
click at [586, 175] on th "Vencimiento" at bounding box center [612, 182] width 75 height 33
click at [75, 122] on link "Cuentas por cobrar" at bounding box center [76, 124] width 89 height 11
click at [566, 84] on button "Para adelantar" at bounding box center [559, 74] width 86 height 21
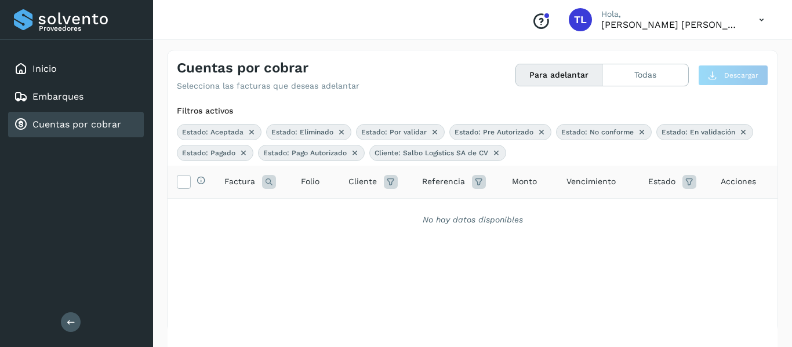
click at [566, 84] on button "Para adelantar" at bounding box center [559, 74] width 86 height 21
click at [386, 179] on icon at bounding box center [391, 182] width 14 height 14
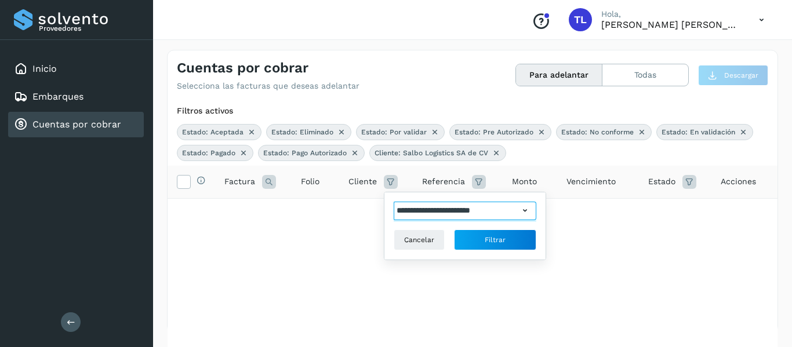
click at [484, 208] on input "**********" at bounding box center [456, 211] width 125 height 19
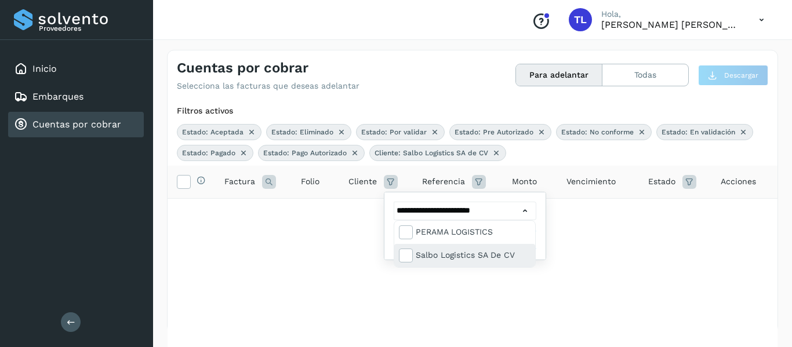
click at [425, 258] on div "Salbo Logistics SA de CV" at bounding box center [473, 255] width 115 height 13
click at [425, 257] on div "Salbo Logistics SA de CV" at bounding box center [473, 255] width 115 height 13
type input "**********"
click at [342, 269] on div at bounding box center [396, 173] width 792 height 347
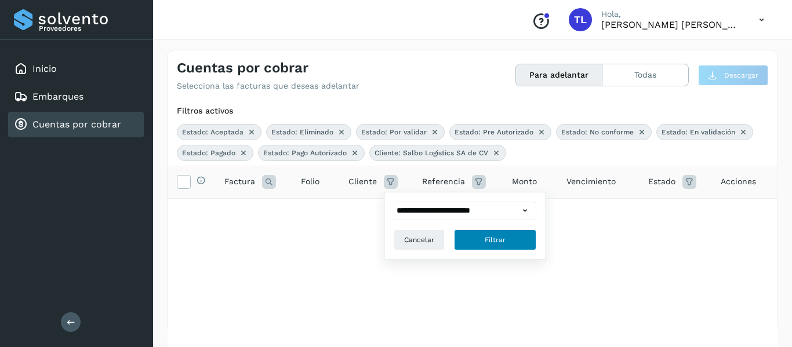
click at [488, 239] on span "Filtrar" at bounding box center [495, 240] width 21 height 10
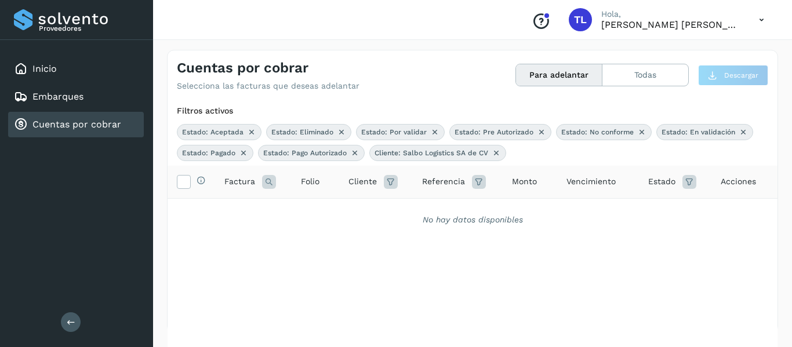
click at [735, 180] on span "Acciones" at bounding box center [738, 182] width 35 height 12
click at [573, 75] on button "Para adelantar" at bounding box center [559, 74] width 86 height 21
click at [683, 185] on icon at bounding box center [690, 182] width 14 height 14
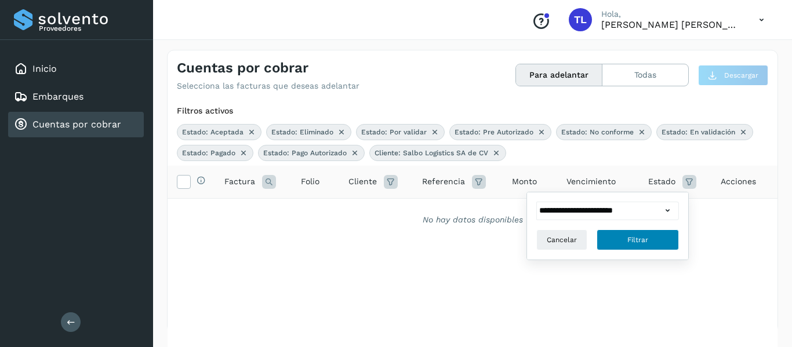
click at [621, 244] on button "Filtrar" at bounding box center [638, 240] width 82 height 21
